Goal: Task Accomplishment & Management: Manage account settings

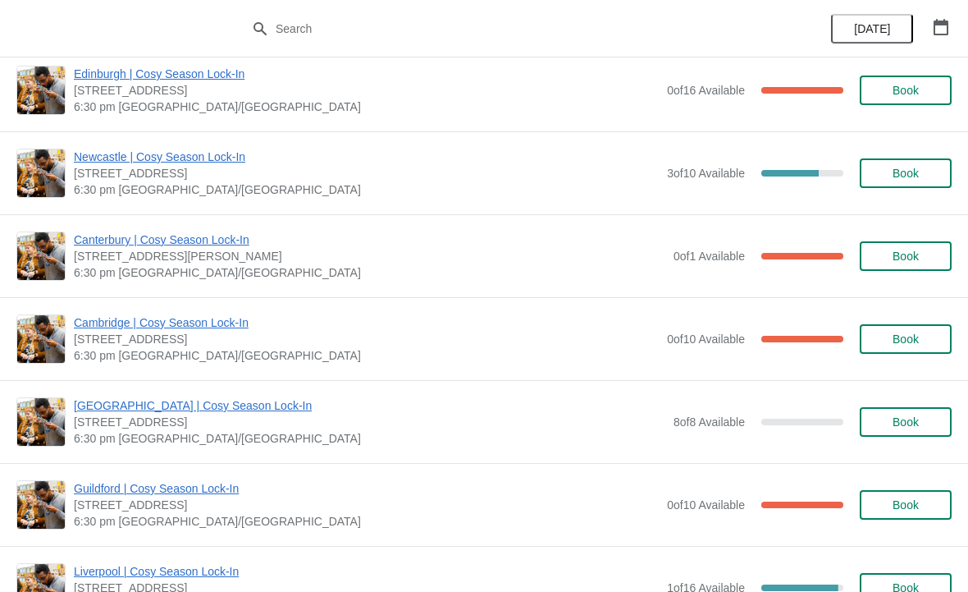
scroll to position [1486, 0]
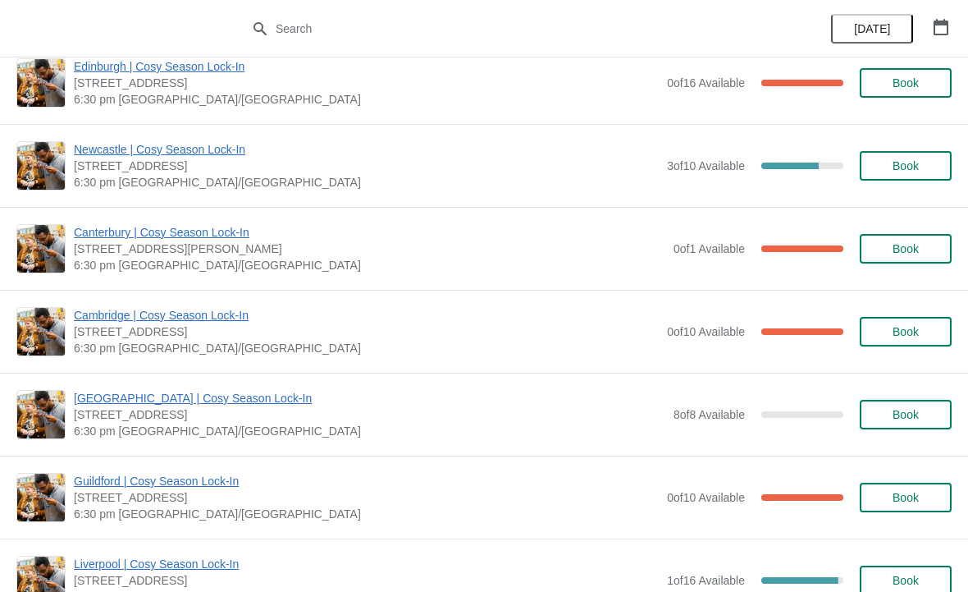
click at [302, 322] on span "Cambridge | Cosy Season Lock-In" at bounding box center [366, 315] width 585 height 16
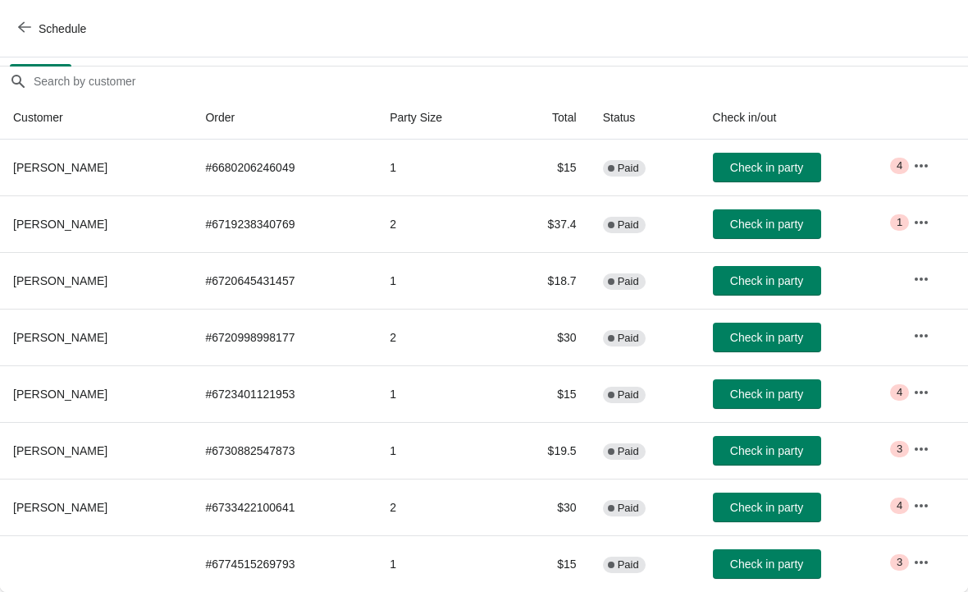
scroll to position [133, 0]
click at [98, 556] on th at bounding box center [96, 563] width 192 height 57
click at [93, 563] on th at bounding box center [96, 563] width 192 height 57
click at [97, 558] on th at bounding box center [96, 563] width 192 height 57
click at [912, 568] on button "button" at bounding box center [922, 562] width 30 height 30
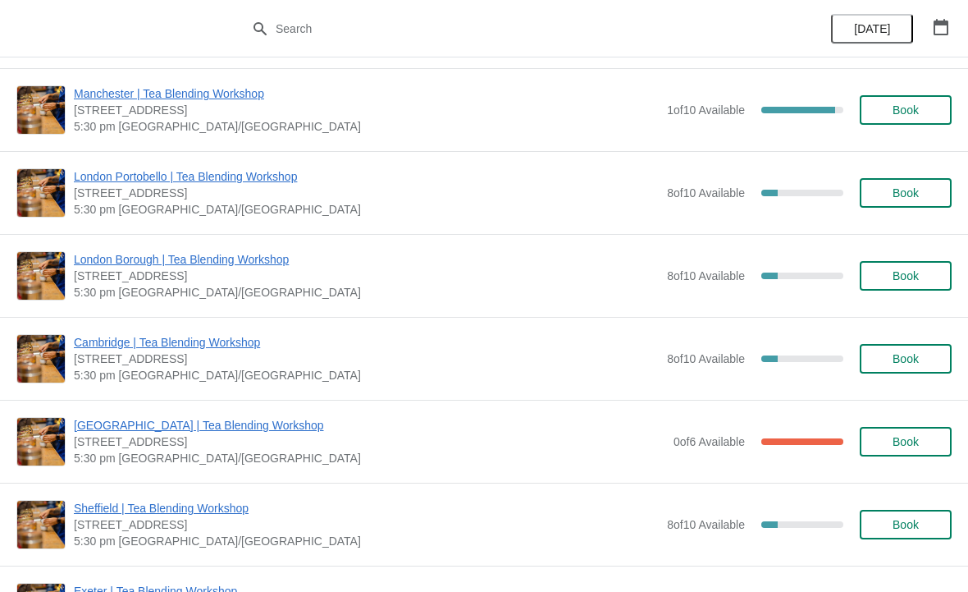
scroll to position [3127, 0]
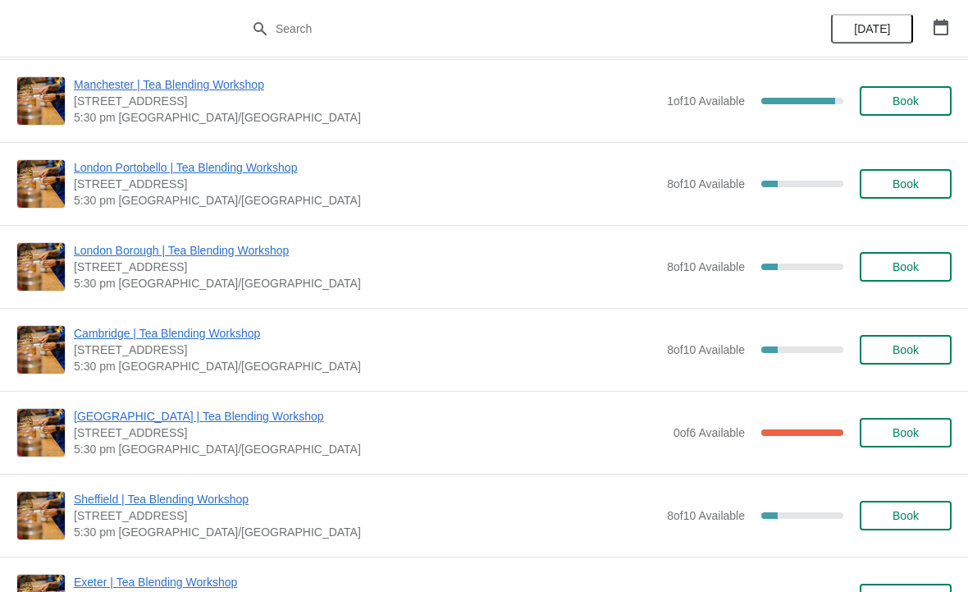
click at [425, 372] on span "5:30 pm [GEOGRAPHIC_DATA]/[GEOGRAPHIC_DATA]" at bounding box center [366, 366] width 585 height 16
click at [438, 336] on span "Cambridge | Tea Blending Workshop" at bounding box center [366, 333] width 585 height 16
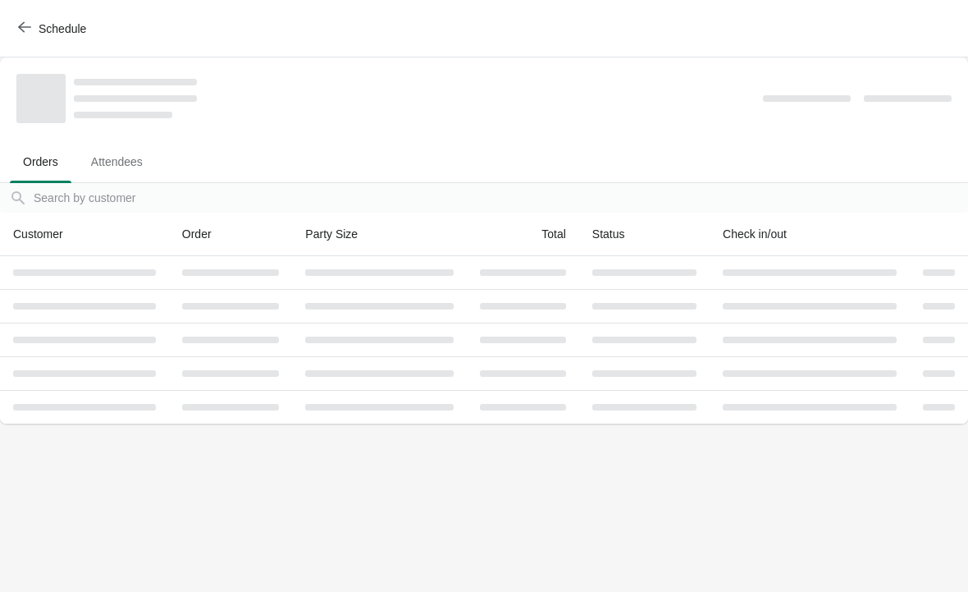
scroll to position [0, 0]
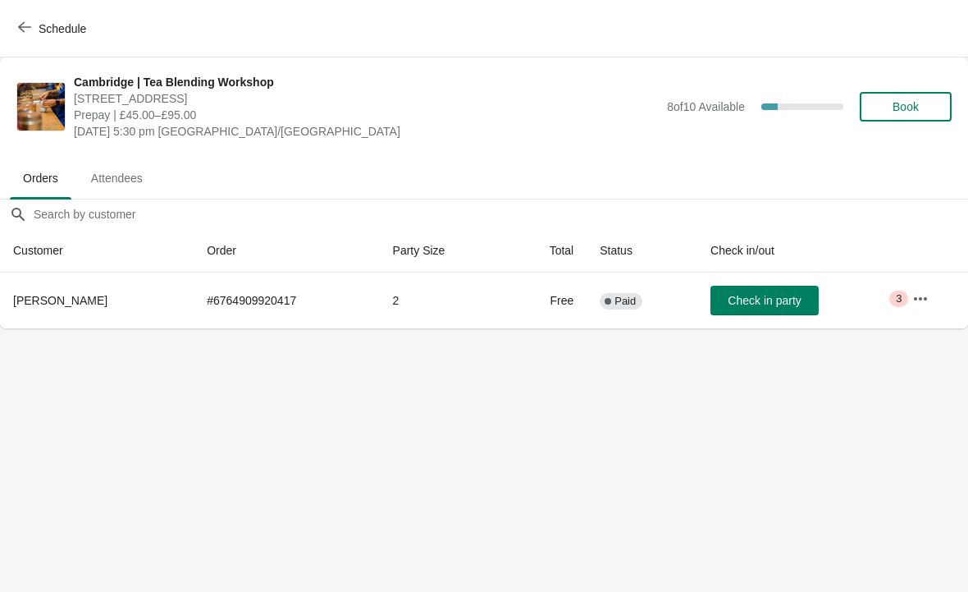
click at [286, 296] on td "# 6764909920417" at bounding box center [286, 300] width 185 height 56
click at [334, 295] on td "# 6764909920417" at bounding box center [286, 300] width 185 height 56
